Goal: Transaction & Acquisition: Purchase product/service

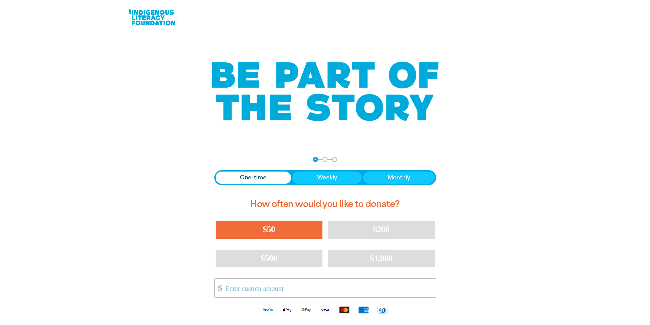
click at [287, 228] on button "$50" at bounding box center [269, 230] width 107 height 18
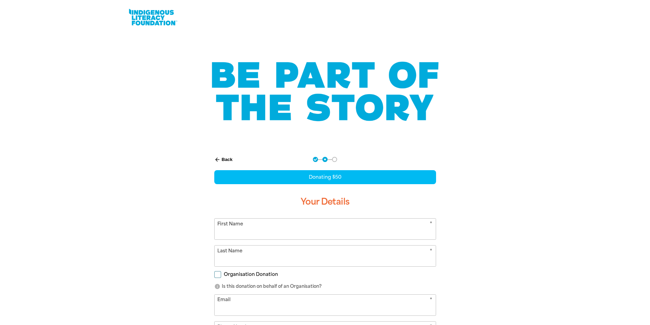
scroll to position [76, 0]
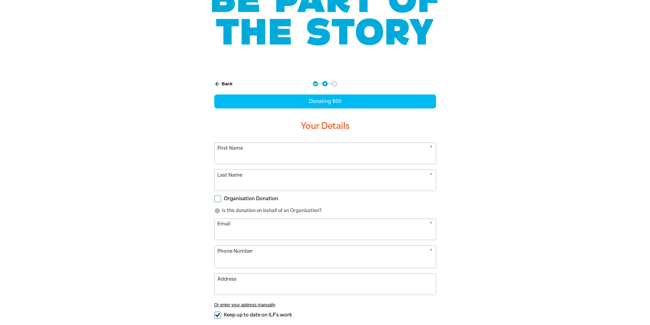
select select "AU"
click at [314, 154] on input "First Name" at bounding box center [324, 153] width 221 height 21
type input "[PERSON_NAME]"
type input "[PERSON_NAME][EMAIL_ADDRESS][DOMAIN_NAME]"
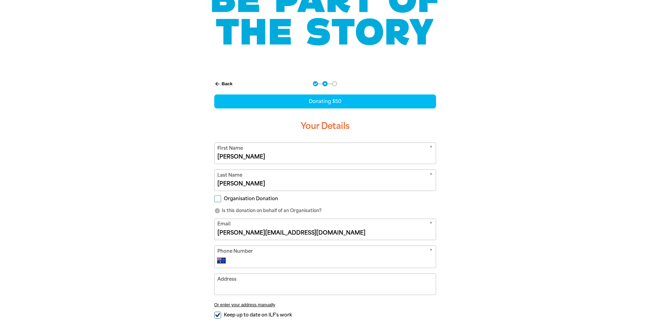
type input "0412 049 812"
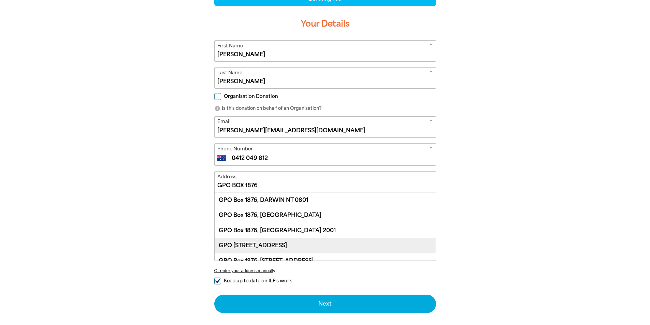
click at [285, 242] on div "GPO [STREET_ADDRESS]" at bounding box center [324, 245] width 221 height 15
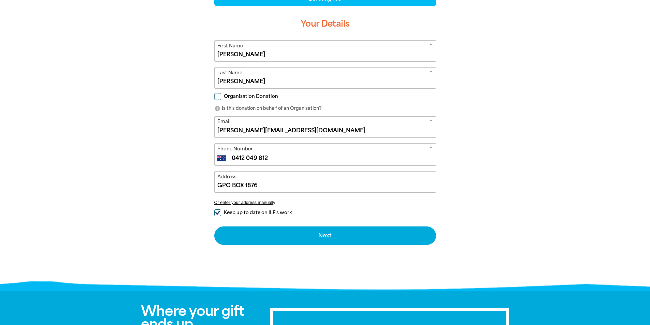
type input "GPO [STREET_ADDRESS]"
click at [219, 211] on input "Keep up to date on ILF's work" at bounding box center [217, 212] width 7 height 7
checkbox input "false"
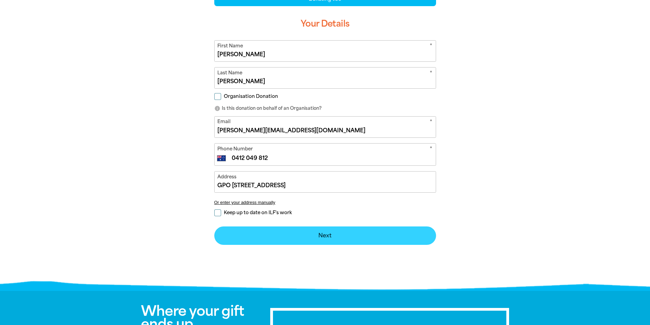
click at [317, 235] on button "Next chevron_right" at bounding box center [325, 235] width 222 height 18
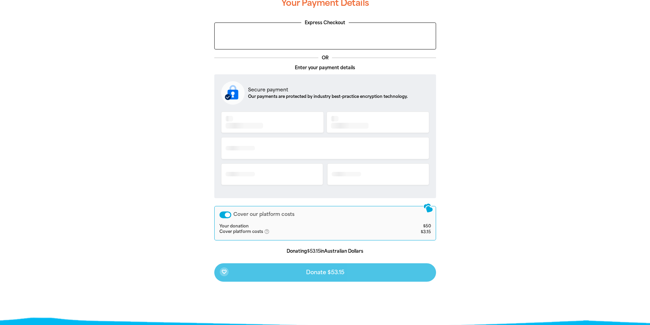
scroll to position [128, 0]
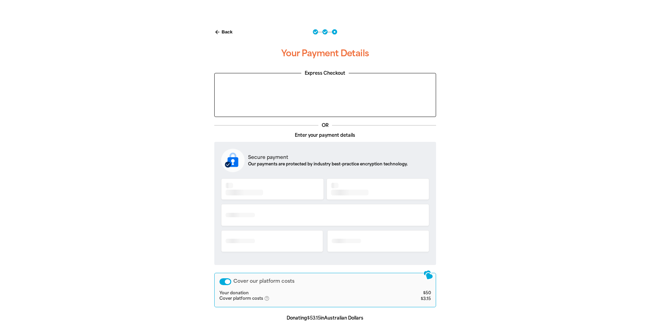
click at [258, 188] on div at bounding box center [325, 217] width 208 height 81
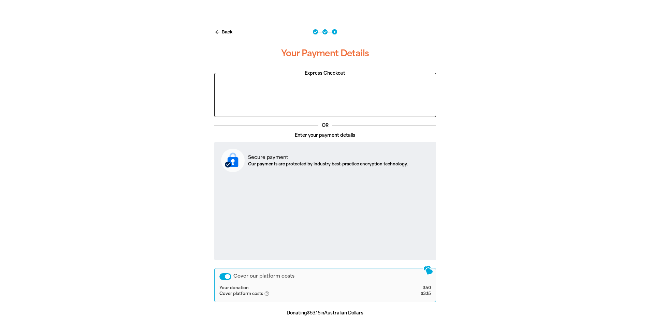
scroll to position [264, 0]
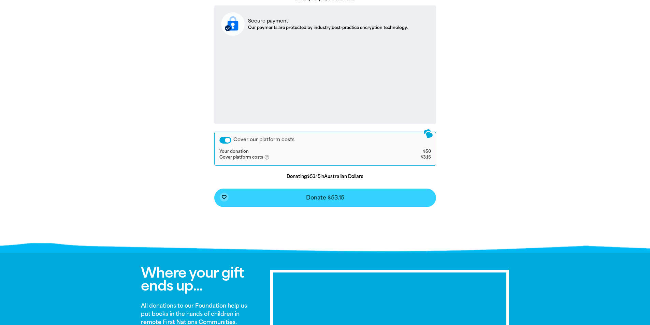
click at [385, 196] on button "favorite_border Donate $53.15" at bounding box center [325, 198] width 222 height 18
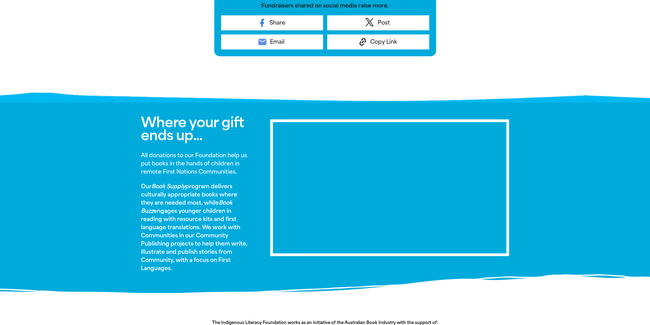
scroll to position [105, 0]
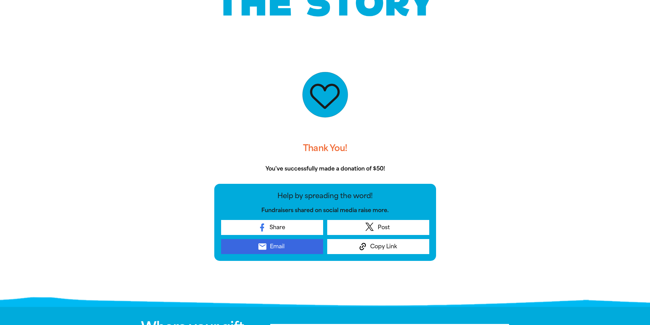
click at [286, 246] on link "email Email" at bounding box center [272, 246] width 102 height 15
